Goal: Task Accomplishment & Management: Use online tool/utility

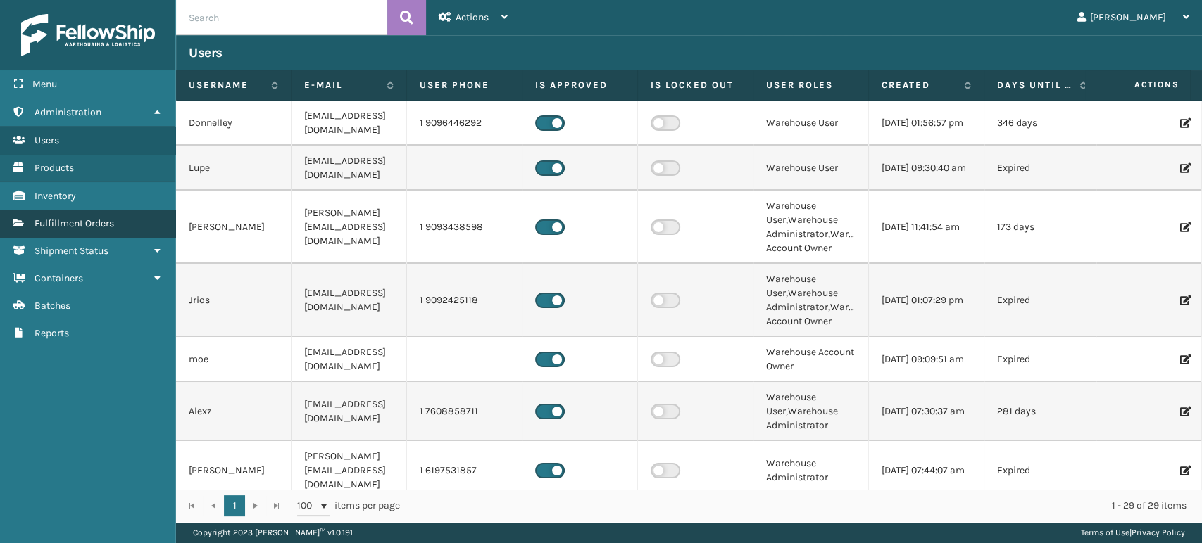
click at [79, 215] on link "Fulfillment Orders" at bounding box center [87, 223] width 175 height 27
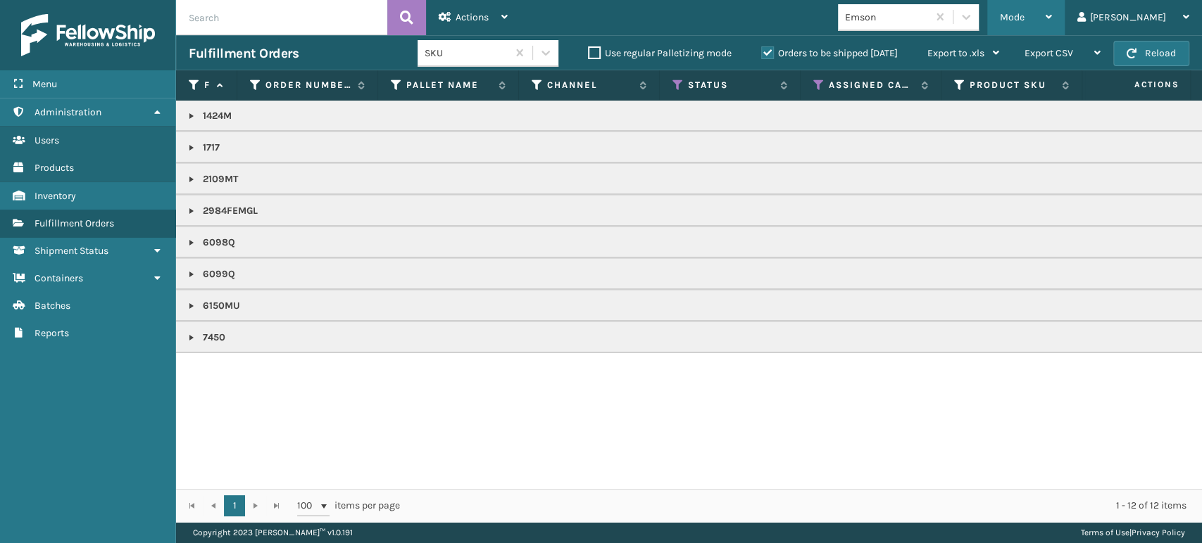
click at [1052, 7] on div "Mode" at bounding box center [1026, 17] width 52 height 35
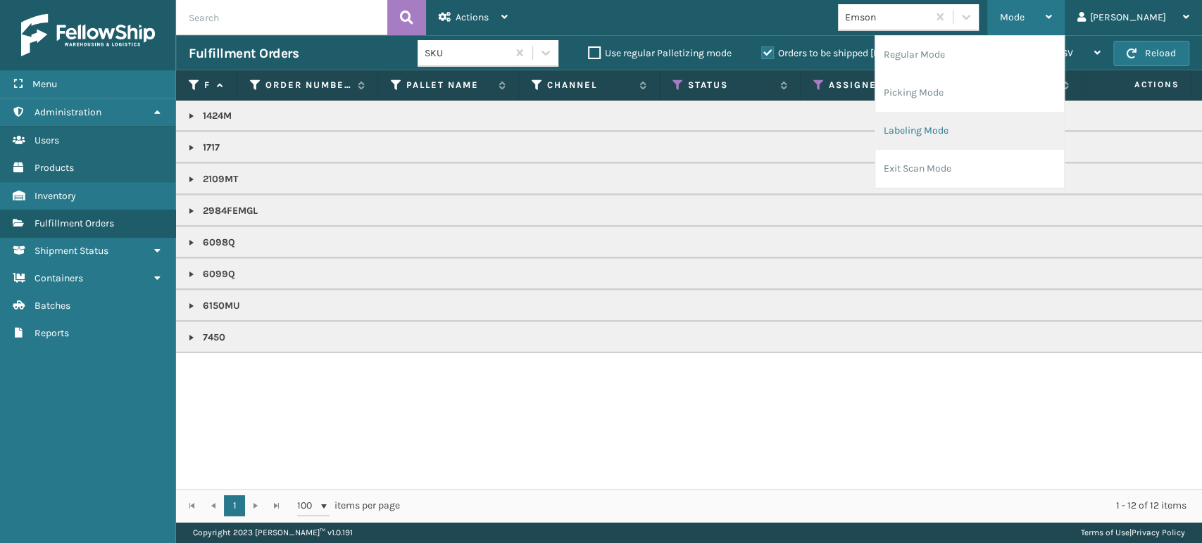
click at [990, 135] on li "Labeling Mode" at bounding box center [969, 131] width 189 height 38
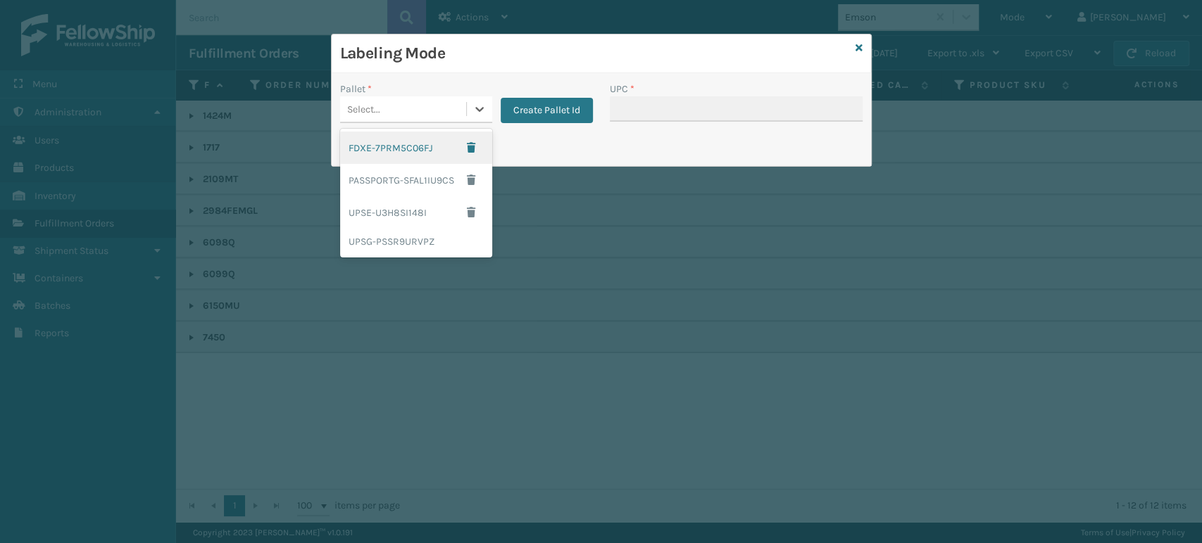
click at [399, 103] on div "Select..." at bounding box center [403, 109] width 126 height 23
click at [392, 240] on div "UPSG-PSSR9URVPZ" at bounding box center [416, 242] width 152 height 26
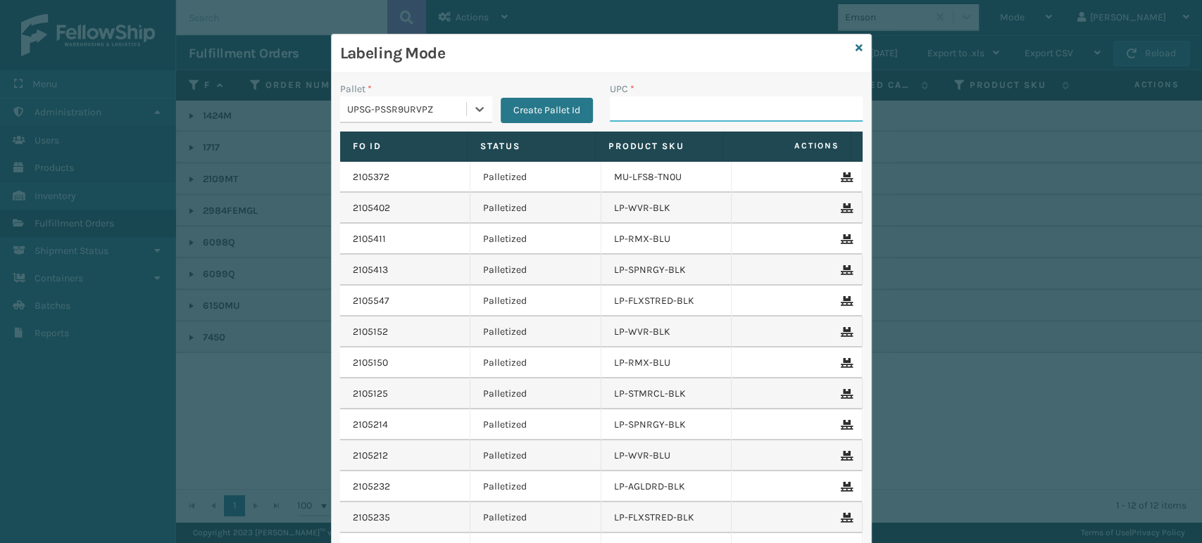
click at [653, 119] on input "UPC *" at bounding box center [736, 108] width 253 height 25
click at [855, 52] on icon at bounding box center [858, 48] width 7 height 10
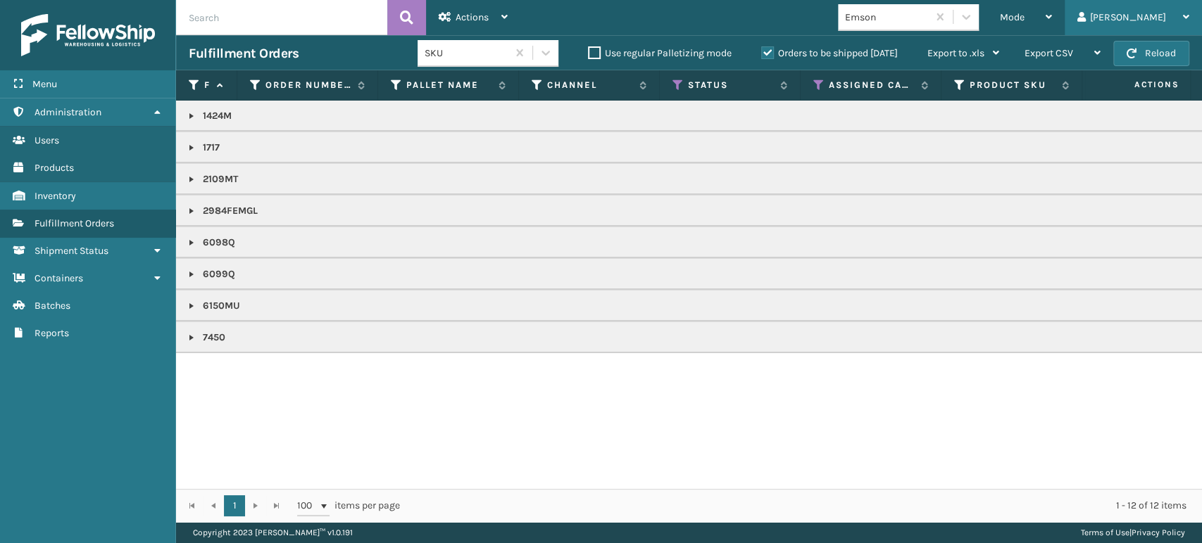
click at [1085, 20] on icon at bounding box center [1081, 17] width 8 height 10
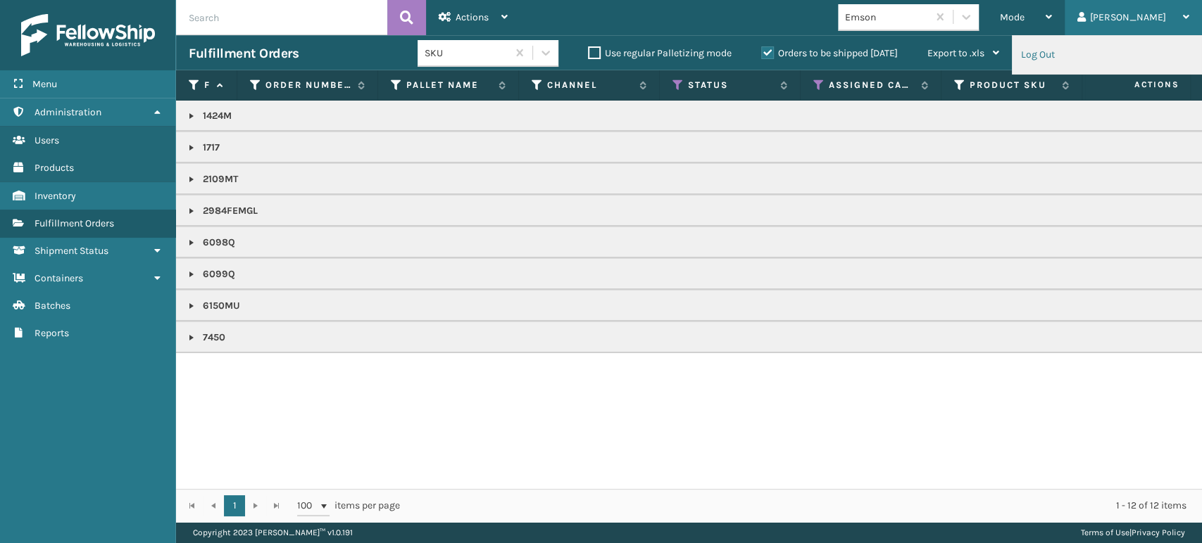
click at [1056, 64] on li "Log Out" at bounding box center [1106, 55] width 189 height 38
